Goal: Task Accomplishment & Management: Use online tool/utility

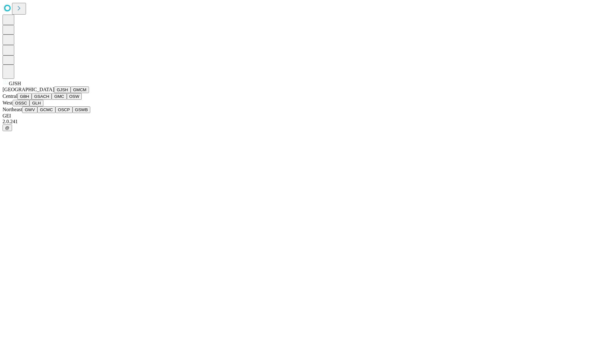
click at [54, 93] on button "GJSH" at bounding box center [62, 89] width 16 height 7
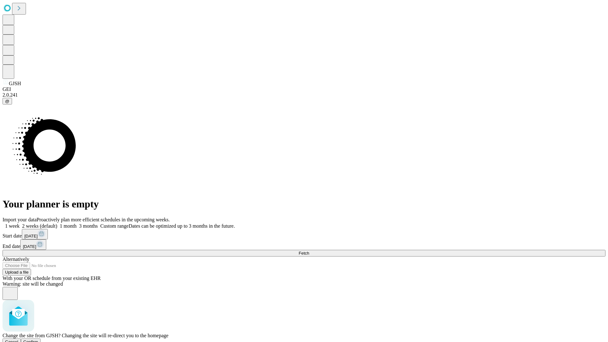
click at [38, 339] on span "Confirm" at bounding box center [30, 341] width 15 height 5
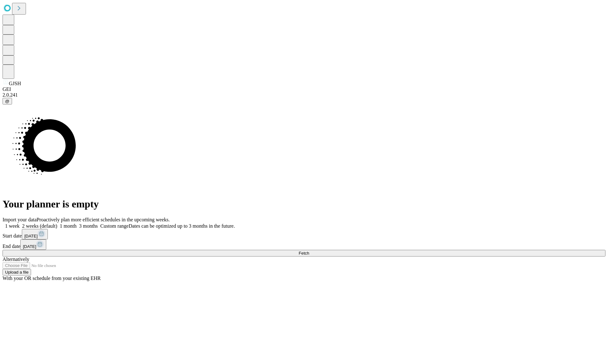
click at [20, 223] on label "1 week" at bounding box center [11, 225] width 17 height 5
click at [309, 251] on span "Fetch" at bounding box center [303, 253] width 10 height 5
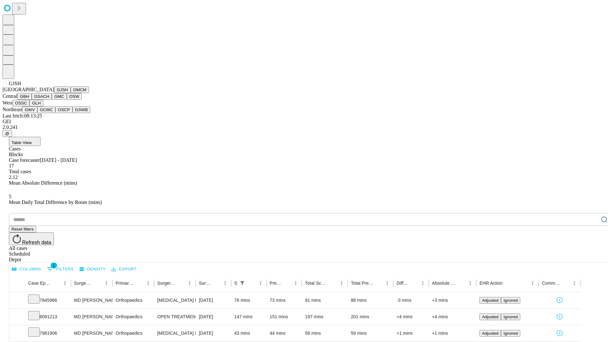
click at [71, 93] on button "GMCM" at bounding box center [80, 89] width 18 height 7
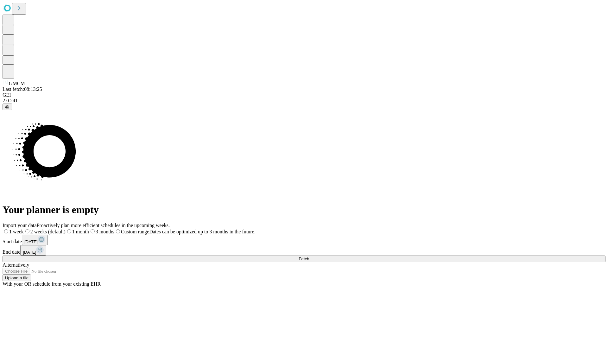
click at [24, 229] on label "1 week" at bounding box center [13, 231] width 21 height 5
click at [309, 256] on span "Fetch" at bounding box center [303, 258] width 10 height 5
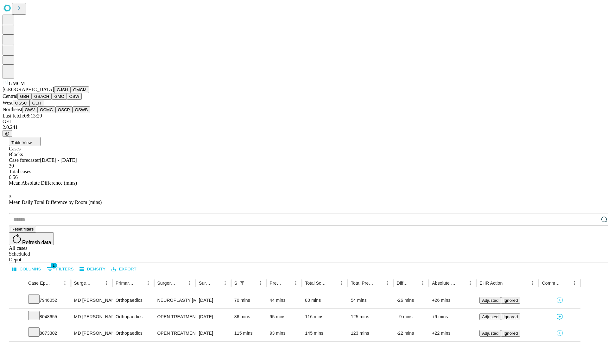
click at [32, 100] on button "GBH" at bounding box center [24, 96] width 14 height 7
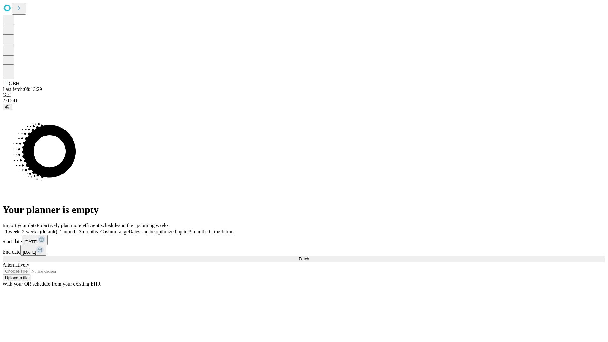
click at [20, 229] on label "1 week" at bounding box center [11, 231] width 17 height 5
click at [309, 256] on span "Fetch" at bounding box center [303, 258] width 10 height 5
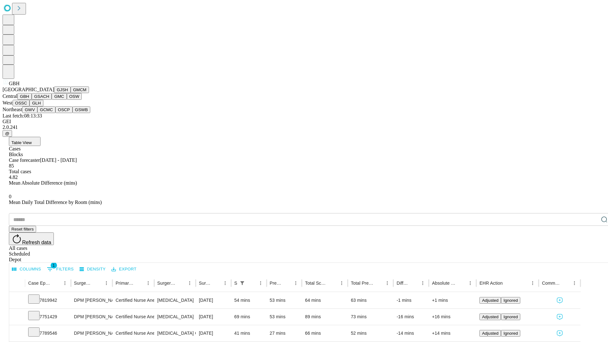
click at [49, 100] on button "GSACH" at bounding box center [42, 96] width 20 height 7
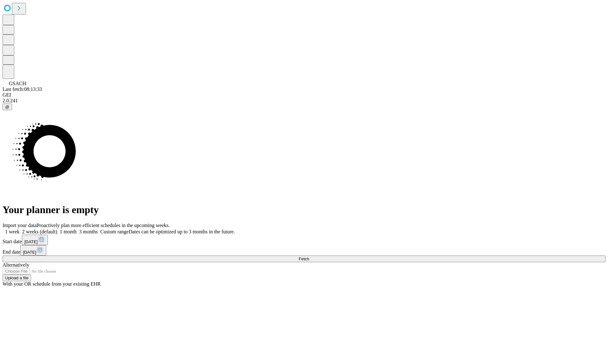
click at [20, 229] on label "1 week" at bounding box center [11, 231] width 17 height 5
click at [309, 256] on span "Fetch" at bounding box center [303, 258] width 10 height 5
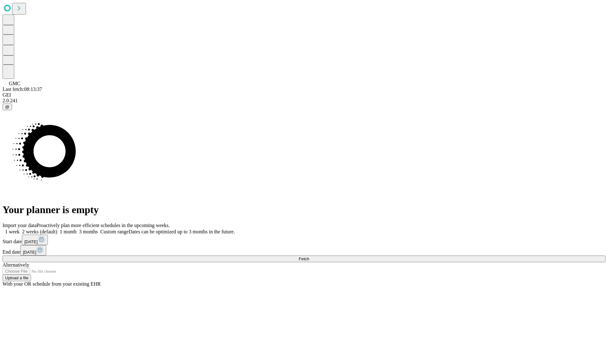
click at [20, 229] on label "1 week" at bounding box center [11, 231] width 17 height 5
click at [309, 256] on span "Fetch" at bounding box center [303, 258] width 10 height 5
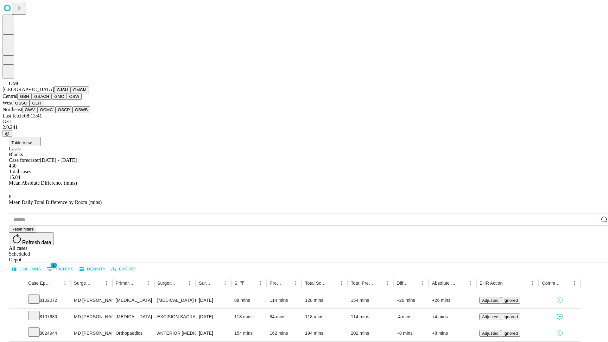
click at [67, 100] on button "OSW" at bounding box center [74, 96] width 15 height 7
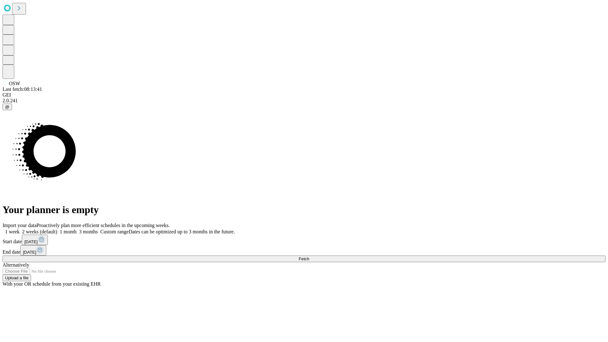
click at [20, 229] on label "1 week" at bounding box center [11, 231] width 17 height 5
click at [309, 256] on span "Fetch" at bounding box center [303, 258] width 10 height 5
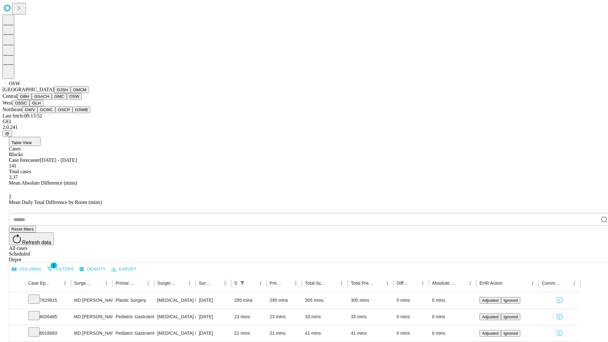
click at [30, 106] on button "OSSC" at bounding box center [21, 103] width 17 height 7
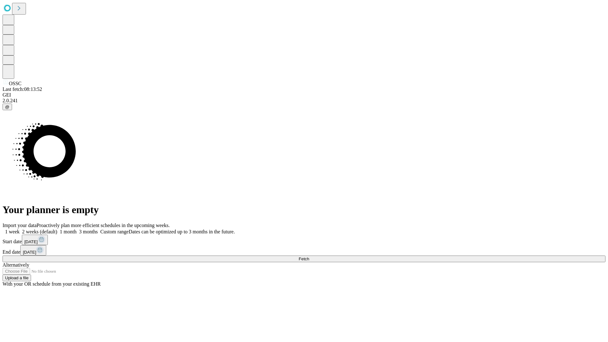
click at [20, 229] on label "1 week" at bounding box center [11, 231] width 17 height 5
click at [309, 256] on span "Fetch" at bounding box center [303, 258] width 10 height 5
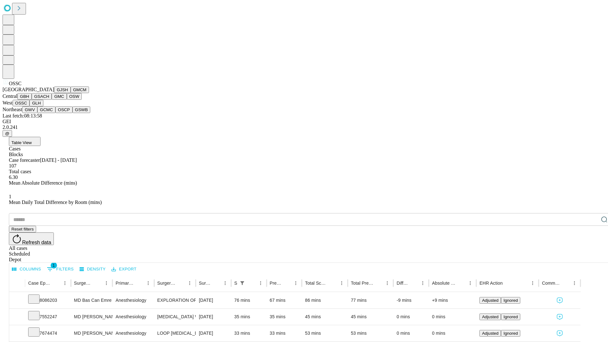
click at [43, 106] on button "GLH" at bounding box center [36, 103] width 14 height 7
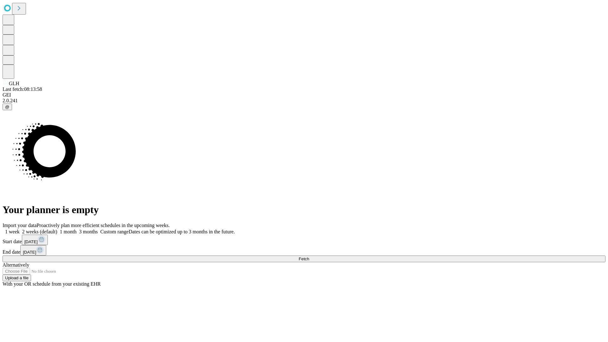
click at [20, 229] on label "1 week" at bounding box center [11, 231] width 17 height 5
click at [309, 256] on span "Fetch" at bounding box center [303, 258] width 10 height 5
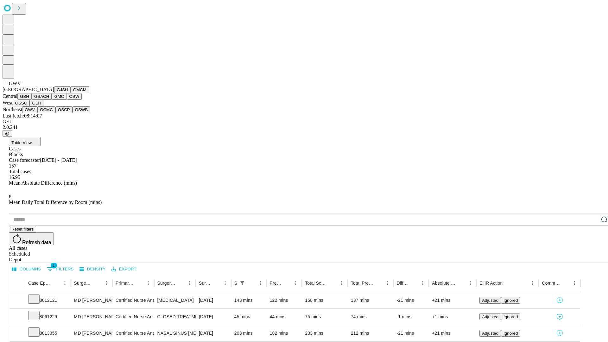
click at [49, 113] on button "GCMC" at bounding box center [46, 109] width 18 height 7
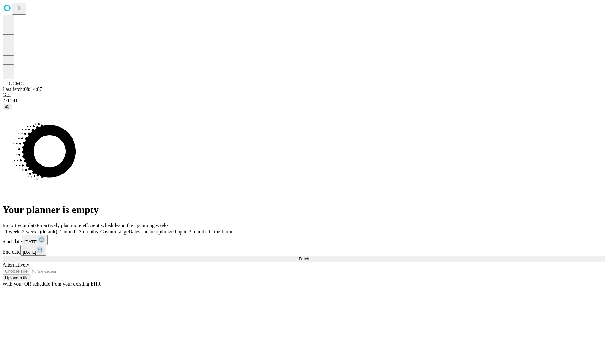
click at [20, 229] on label "1 week" at bounding box center [11, 231] width 17 height 5
click at [309, 256] on span "Fetch" at bounding box center [303, 258] width 10 height 5
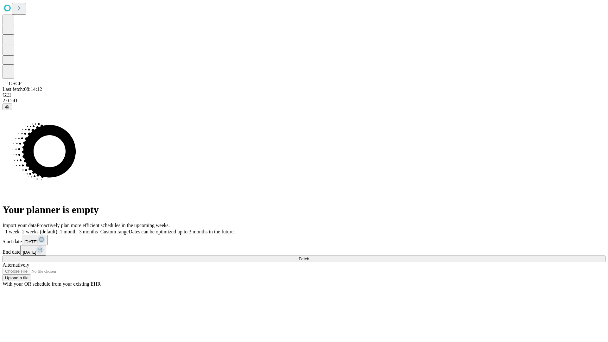
click at [20, 229] on label "1 week" at bounding box center [11, 231] width 17 height 5
click at [309, 256] on span "Fetch" at bounding box center [303, 258] width 10 height 5
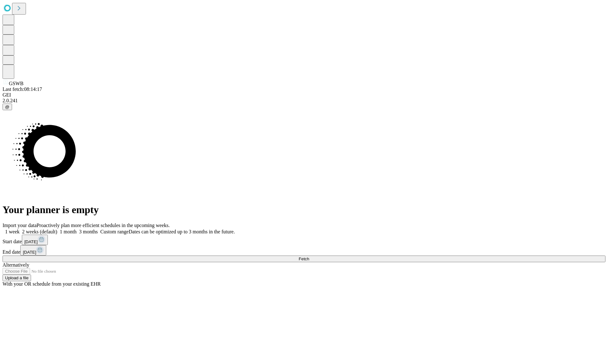
click at [20, 229] on label "1 week" at bounding box center [11, 231] width 17 height 5
click at [309, 256] on span "Fetch" at bounding box center [303, 258] width 10 height 5
